Goal: Task Accomplishment & Management: Manage account settings

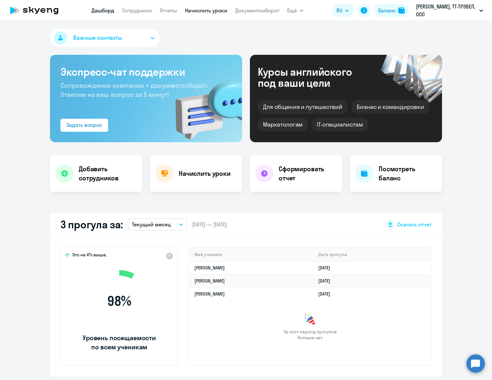
click at [218, 12] on link "Начислить уроки" at bounding box center [206, 10] width 42 height 7
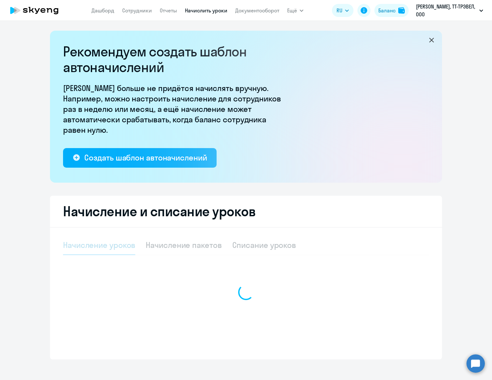
click at [276, 245] on div at bounding box center [246, 293] width 366 height 114
select select "10"
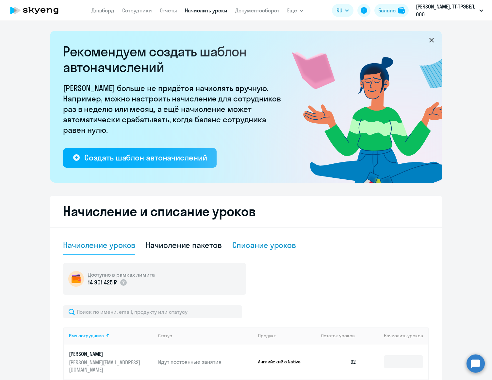
click at [270, 247] on div "Списание уроков" at bounding box center [264, 245] width 64 height 10
select select "10"
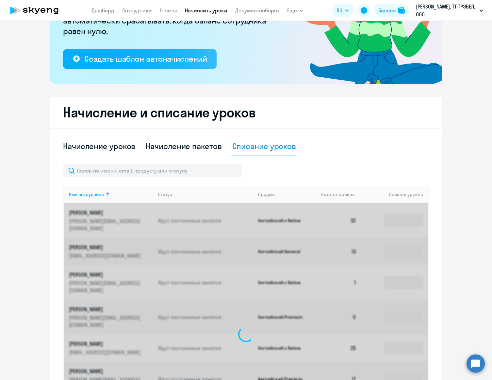
scroll to position [102, 0]
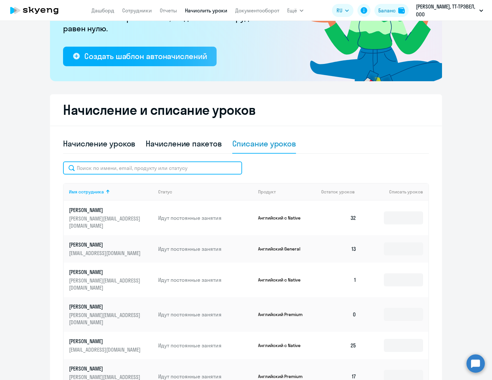
click at [185, 167] on input "text" at bounding box center [152, 168] width 179 height 13
paste input "[PERSON_NAME]"
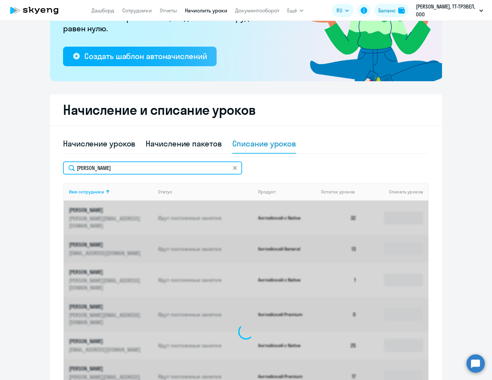
scroll to position [57, 0]
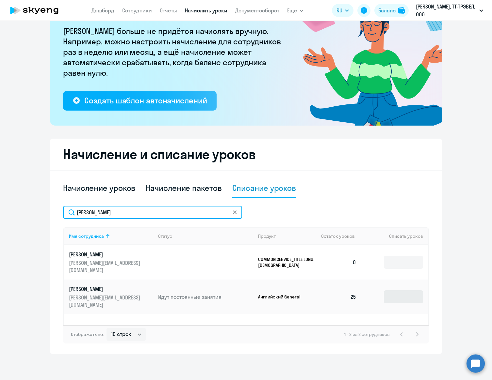
type input "[PERSON_NAME]"
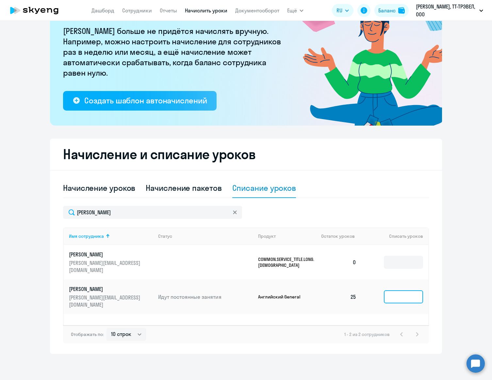
click at [403, 290] on input at bounding box center [403, 296] width 39 height 13
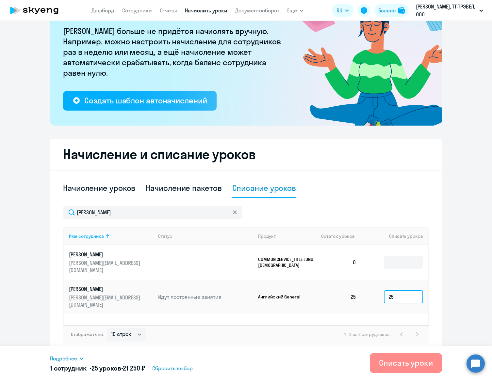
type input "25"
click at [394, 364] on div "Списать уроки" at bounding box center [406, 363] width 54 height 10
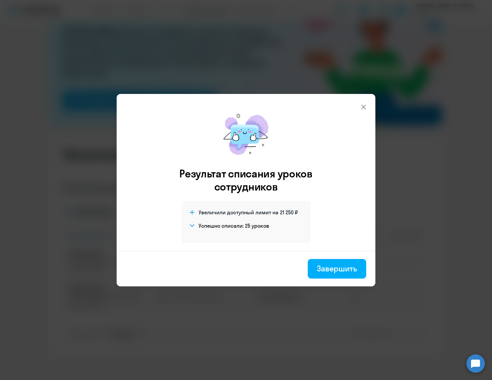
click at [347, 267] on div "Завершить" at bounding box center [337, 268] width 40 height 10
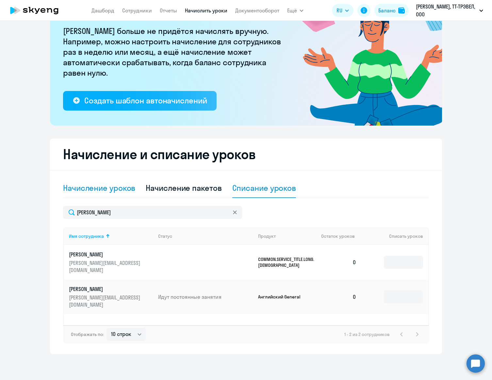
click at [118, 192] on div "Начисление уроков" at bounding box center [99, 188] width 72 height 10
select select "10"
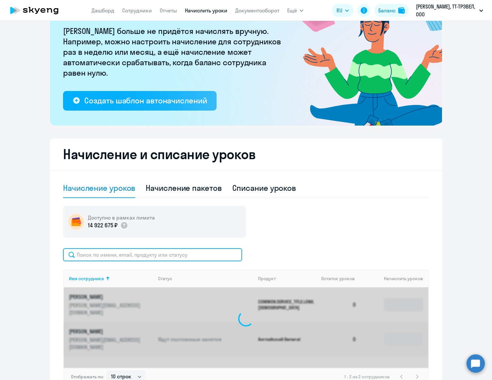
click at [188, 255] on input "text" at bounding box center [152, 254] width 179 height 13
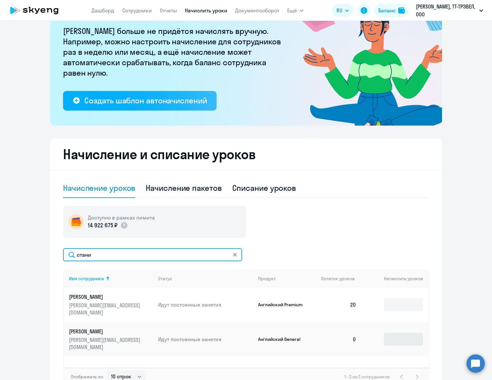
type input "стани"
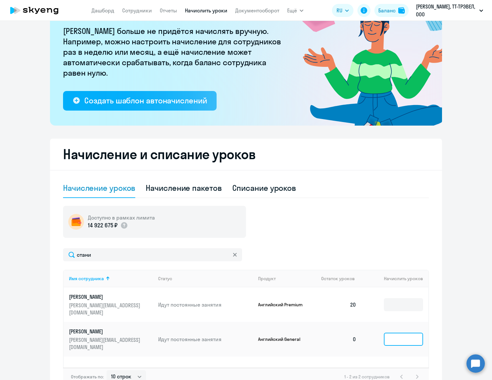
click at [411, 333] on input at bounding box center [403, 339] width 39 height 13
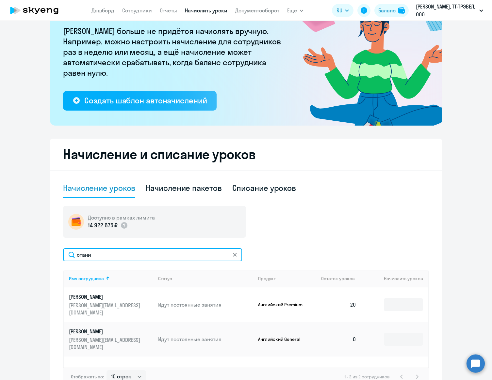
click at [80, 254] on input "стани" at bounding box center [152, 254] width 179 height 13
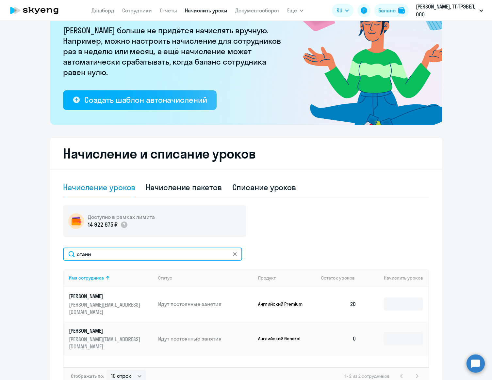
scroll to position [58, 0]
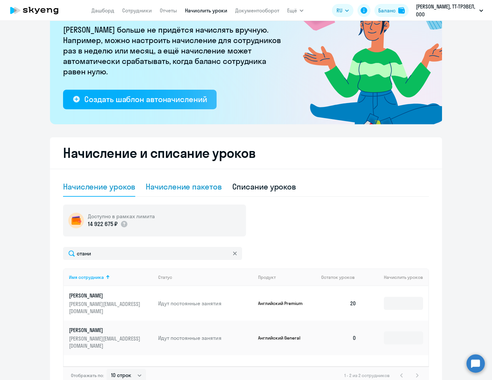
click at [185, 185] on div "Начисление пакетов" at bounding box center [184, 186] width 76 height 10
select select "10"
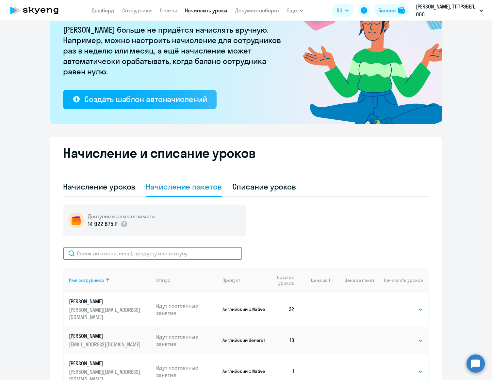
click at [152, 252] on input "text" at bounding box center [152, 253] width 179 height 13
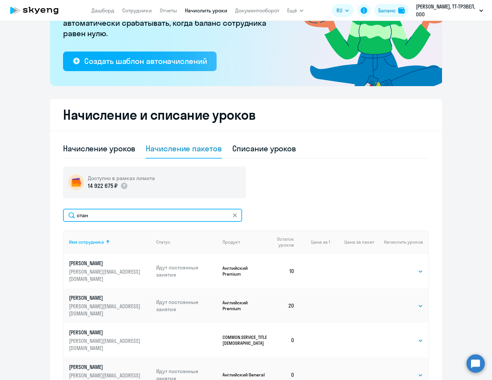
scroll to position [99, 0]
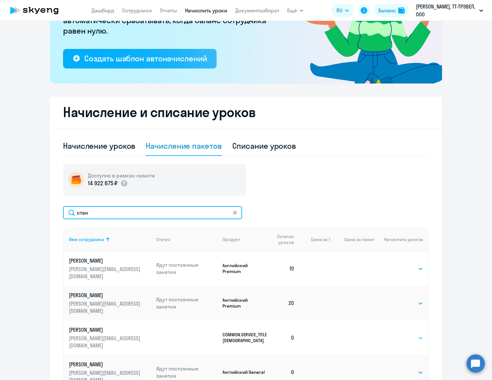
type input "стан"
click at [415, 334] on select "Выбрать 4 8 16 32 64 96 128" at bounding box center [409, 338] width 27 height 8
select select "16"
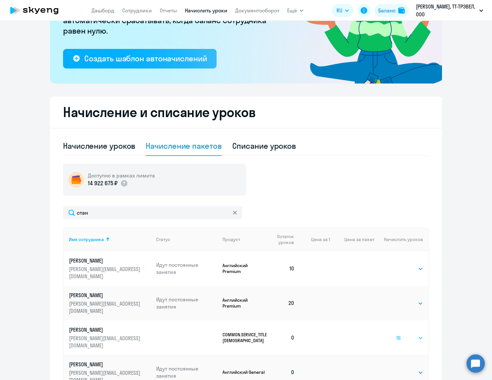
click at [396, 334] on select "Выбрать 4 8 16 32 64 96 128" at bounding box center [409, 338] width 27 height 8
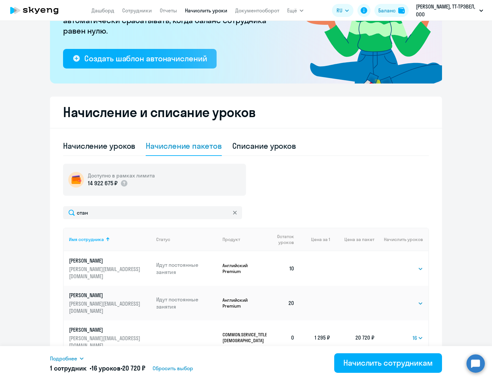
drag, startPoint x: 330, startPoint y: 318, endPoint x: 310, endPoint y: 318, distance: 19.6
click at [310, 321] on tr "[PERSON_NAME] [PERSON_NAME][EMAIL_ADDRESS][DOMAIN_NAME] [DOMAIN_NAME]_[DOMAIN_N…" at bounding box center [246, 338] width 364 height 35
click at [374, 361] on div "Начислить сотрудникам" at bounding box center [387, 363] width 89 height 10
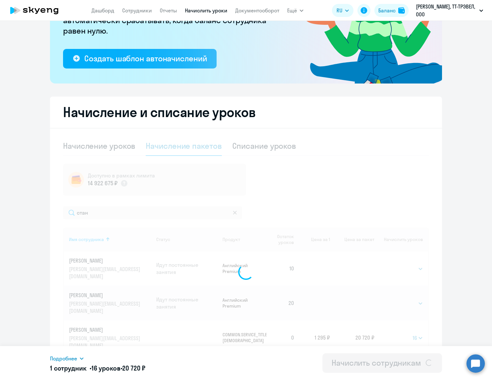
select select
